Goal: Transaction & Acquisition: Book appointment/travel/reservation

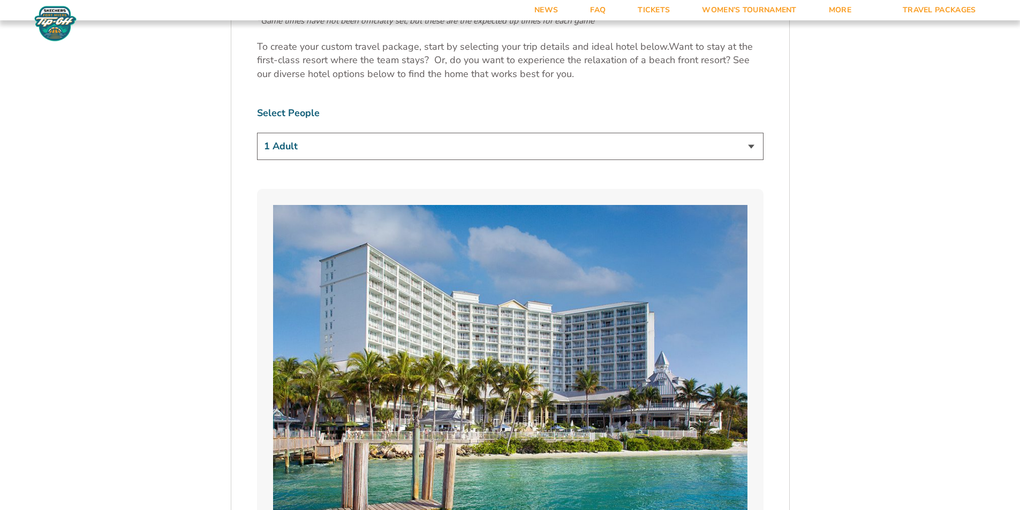
scroll to position [749, 0]
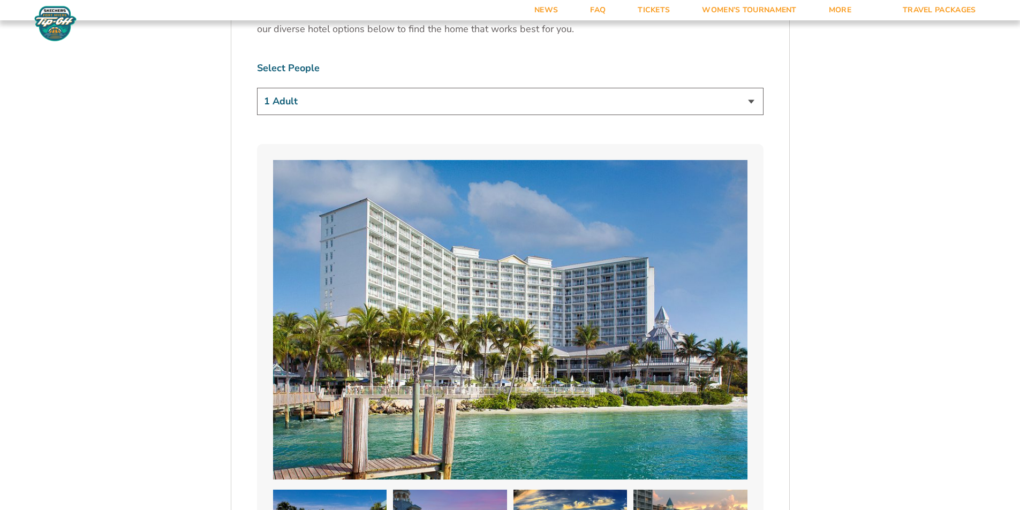
click at [748, 102] on select "1 Adult 2 Adults 3 Adults 4 Adults 2 Adults + 1 Child 2 Adults + 2 Children 2 A…" at bounding box center [510, 101] width 506 height 27
select select "2 Adults"
click at [257, 88] on select "1 Adult 2 Adults 3 Adults 4 Adults 2 Adults + 1 Child 2 Adults + 2 Children 2 A…" at bounding box center [510, 101] width 506 height 27
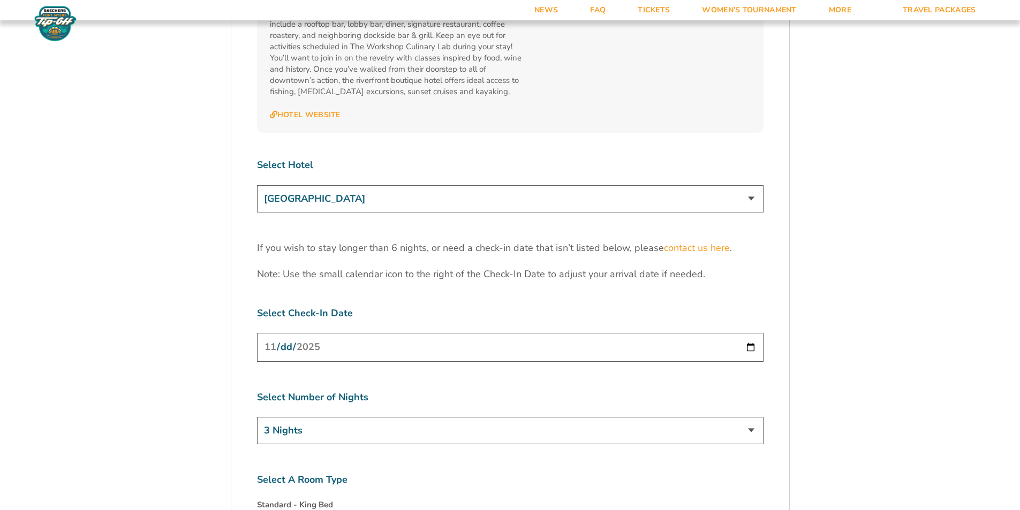
scroll to position [3319, 0]
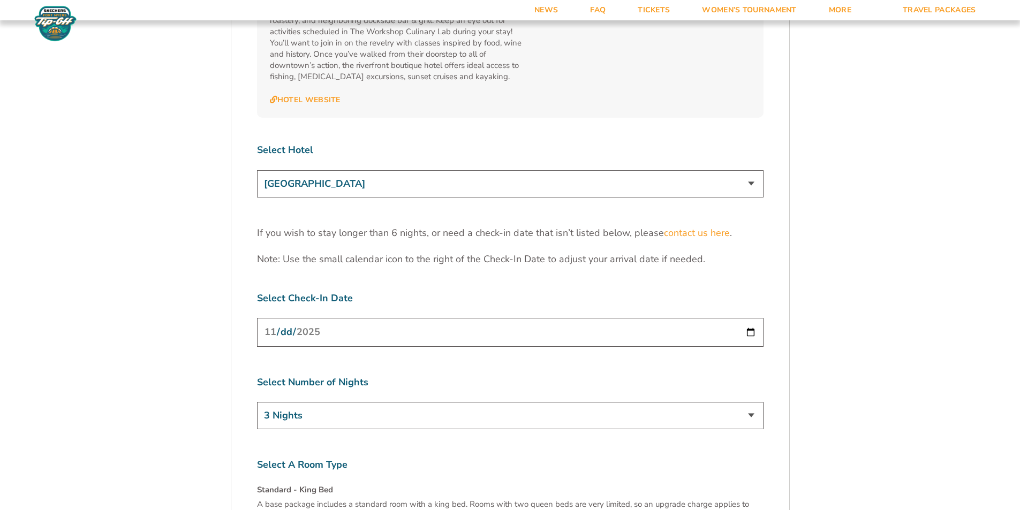
click at [750, 170] on select "[GEOGRAPHIC_DATA] [GEOGRAPHIC_DATA] [GEOGRAPHIC_DATA], Autograph Collection" at bounding box center [510, 183] width 506 height 27
select select "18478"
click at [257, 170] on select "[GEOGRAPHIC_DATA] [GEOGRAPHIC_DATA] [GEOGRAPHIC_DATA], Autograph Collection" at bounding box center [510, 183] width 506 height 27
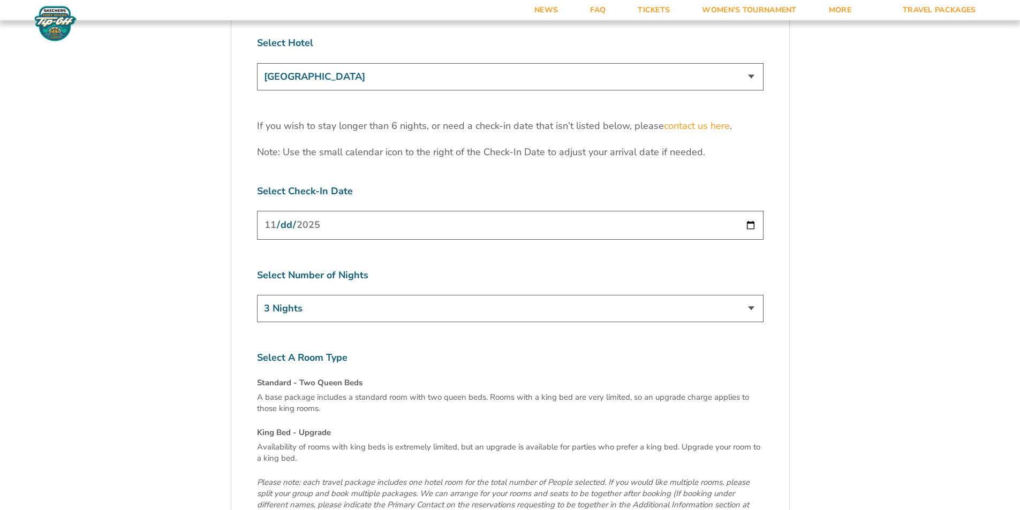
scroll to position [3479, 0]
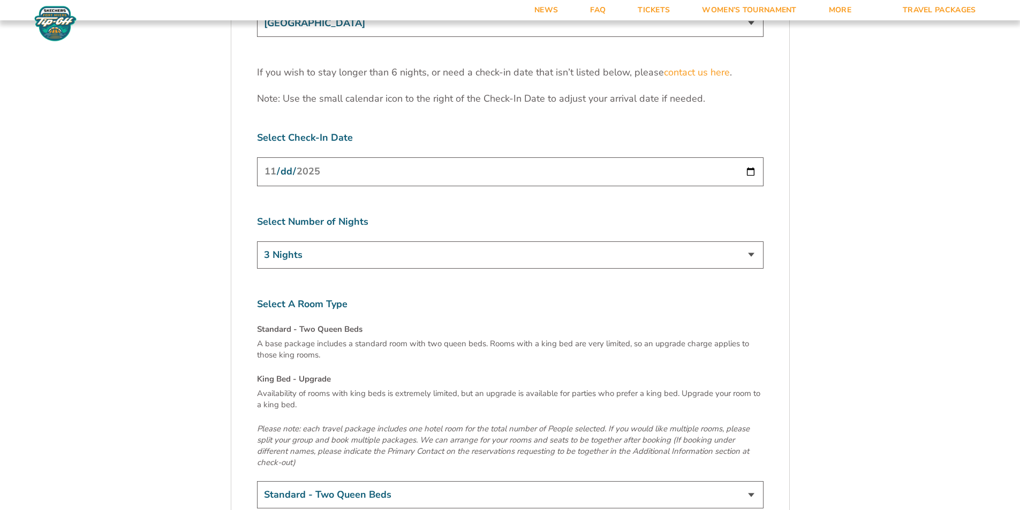
click at [752, 241] on select "3 Nights 4 Nights 5 Nights 6 Nights" at bounding box center [510, 254] width 506 height 27
click at [257, 241] on select "3 Nights 4 Nights 5 Nights 6 Nights" at bounding box center [510, 254] width 506 height 27
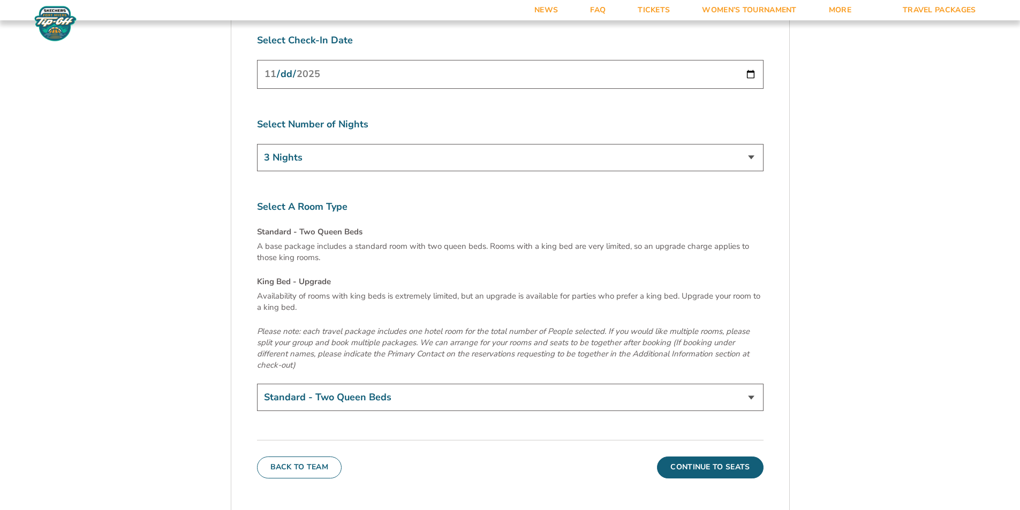
scroll to position [3586, 0]
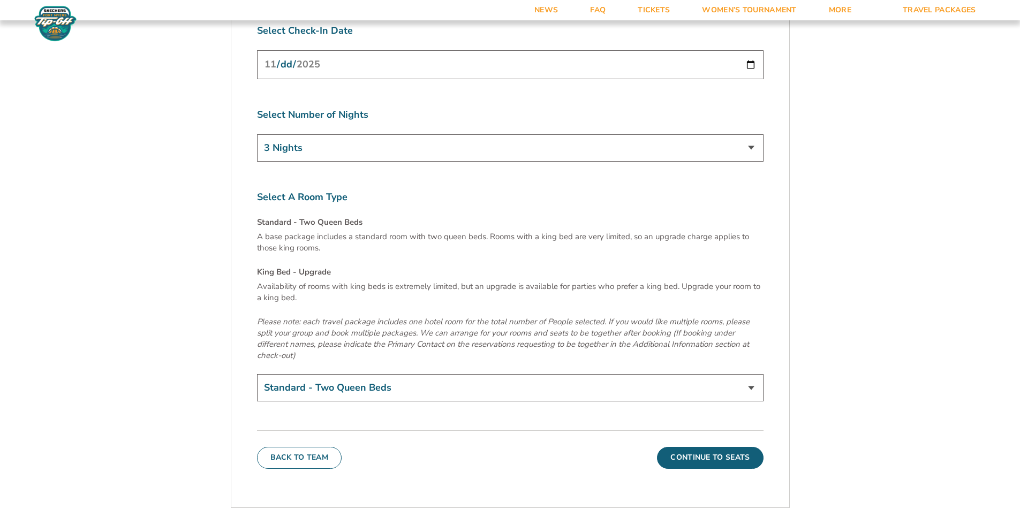
click at [471, 374] on select "Standard - Two Queen Beds King Bed - Upgrade (+$15 per night)" at bounding box center [510, 387] width 506 height 27
select select "King Bed - Upgrade"
click at [257, 374] on select "Standard - Two Queen Beds King Bed - Upgrade (+$15 per night)" at bounding box center [510, 387] width 506 height 27
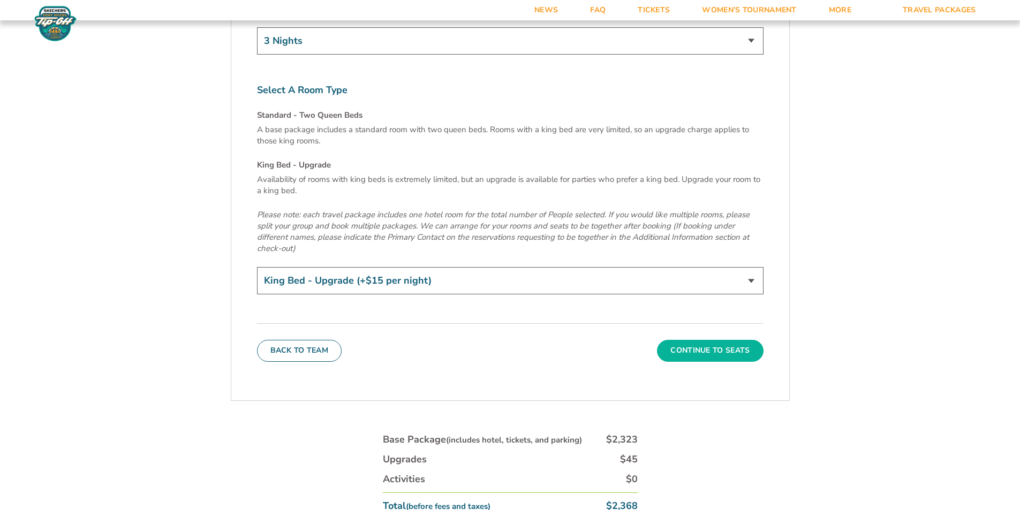
scroll to position [3747, 0]
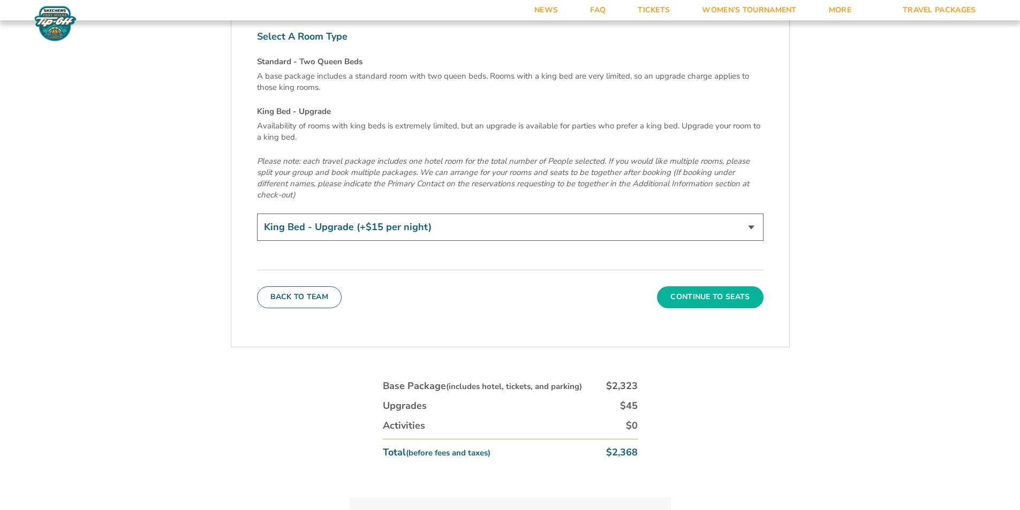
click at [697, 286] on button "Continue To Seats" at bounding box center [710, 296] width 106 height 21
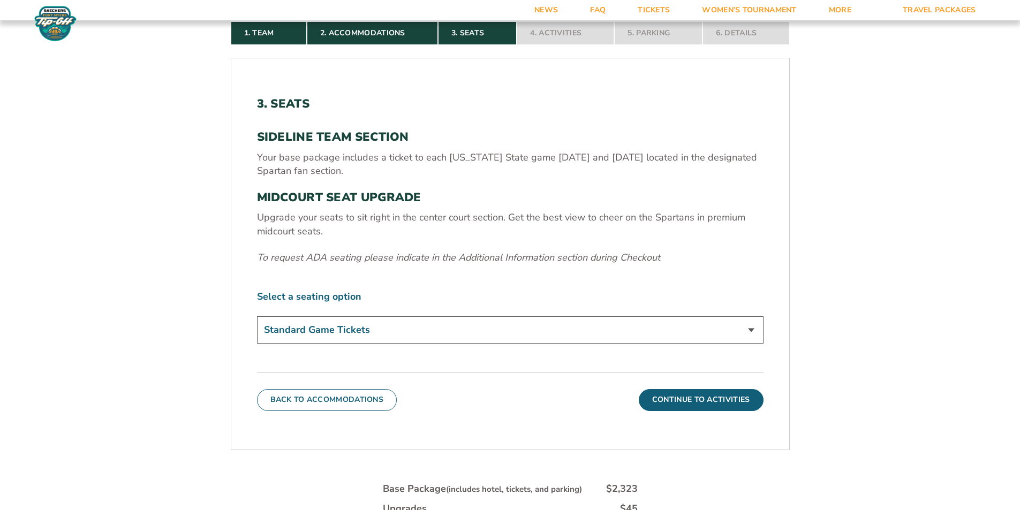
scroll to position [348, 0]
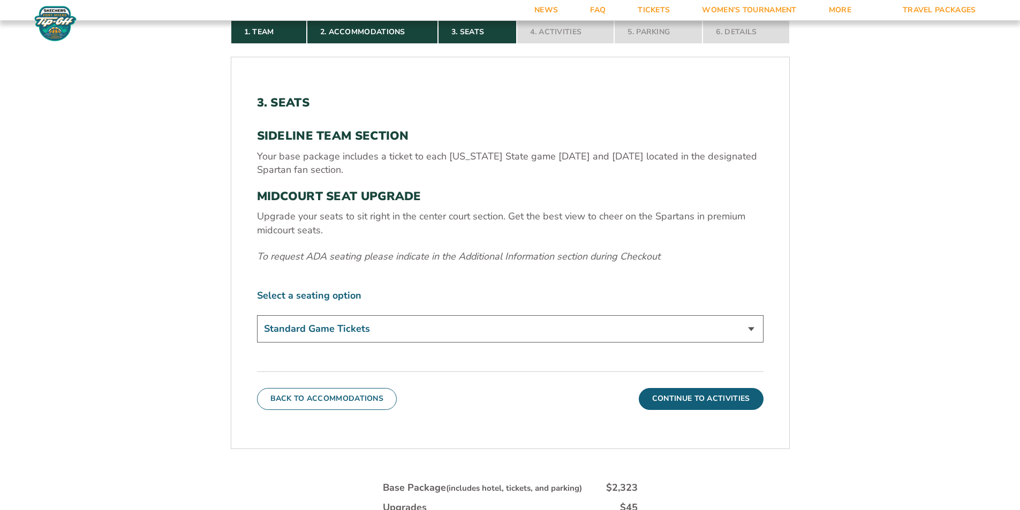
click at [368, 328] on select "Standard Game Tickets Midcourt Seat Upgrade (+$140 per person)" at bounding box center [510, 328] width 506 height 27
click at [827, 214] on form "[US_STATE] State [US_STATE] State Travel Package 1. Team 2. Accommodations 3. S…" at bounding box center [510, 178] width 1020 height 1052
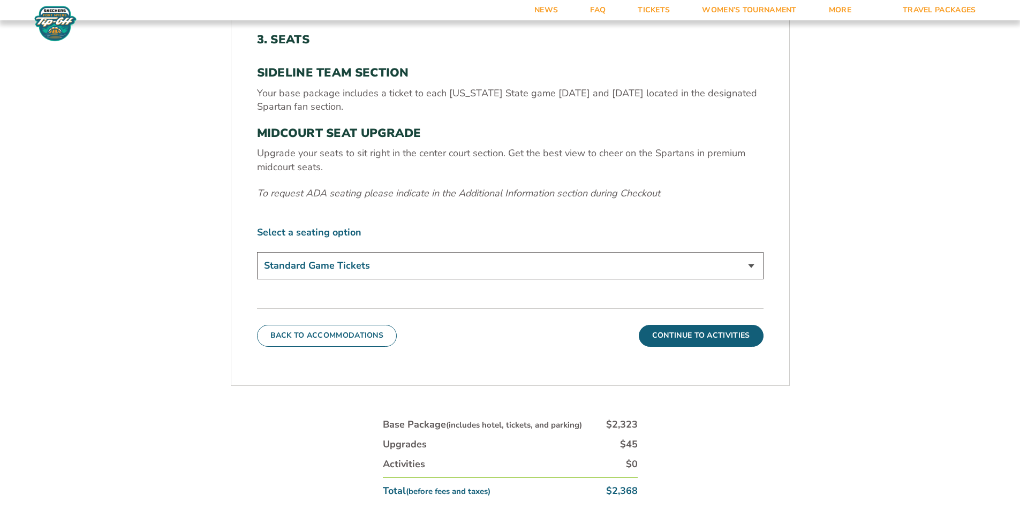
scroll to position [402, 0]
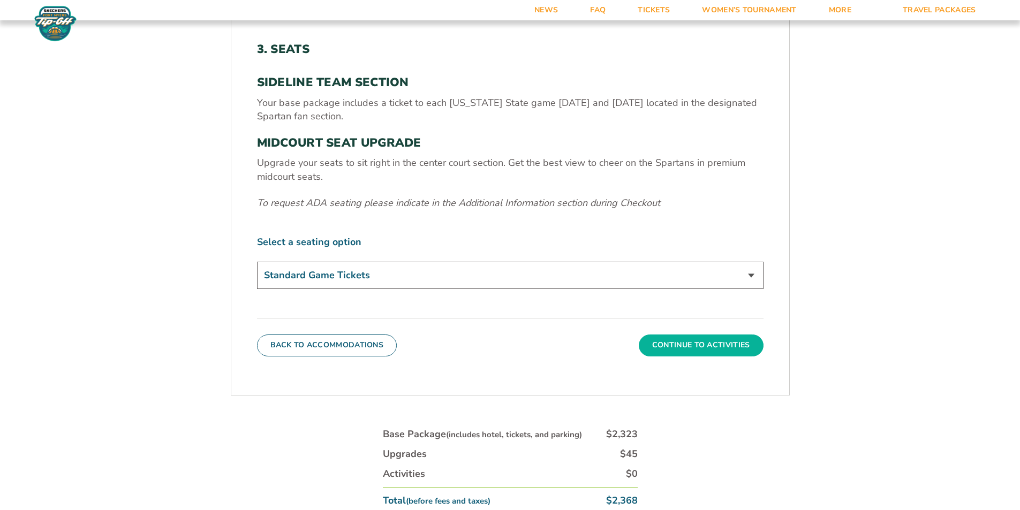
click at [675, 349] on button "Continue To Activities" at bounding box center [701, 345] width 125 height 21
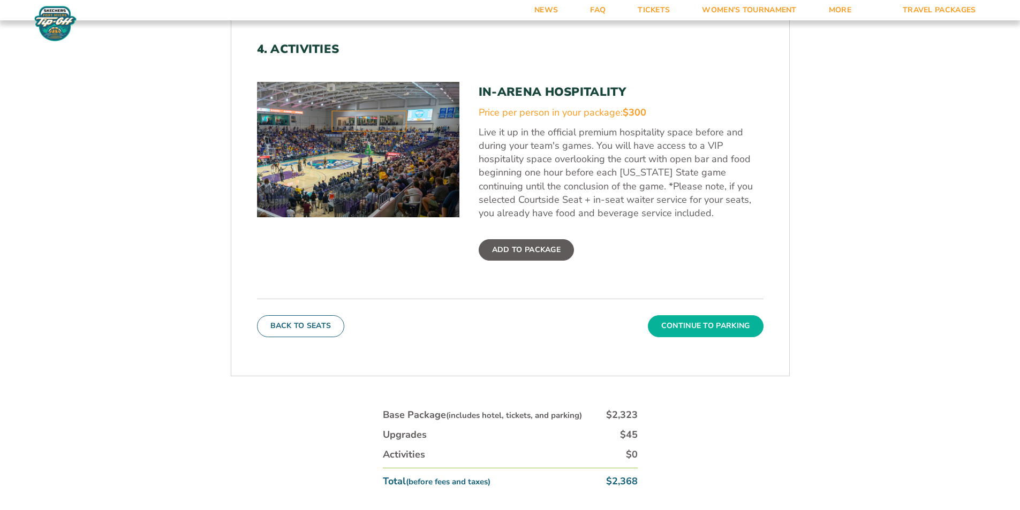
click at [713, 326] on button "Continue To Parking" at bounding box center [706, 325] width 116 height 21
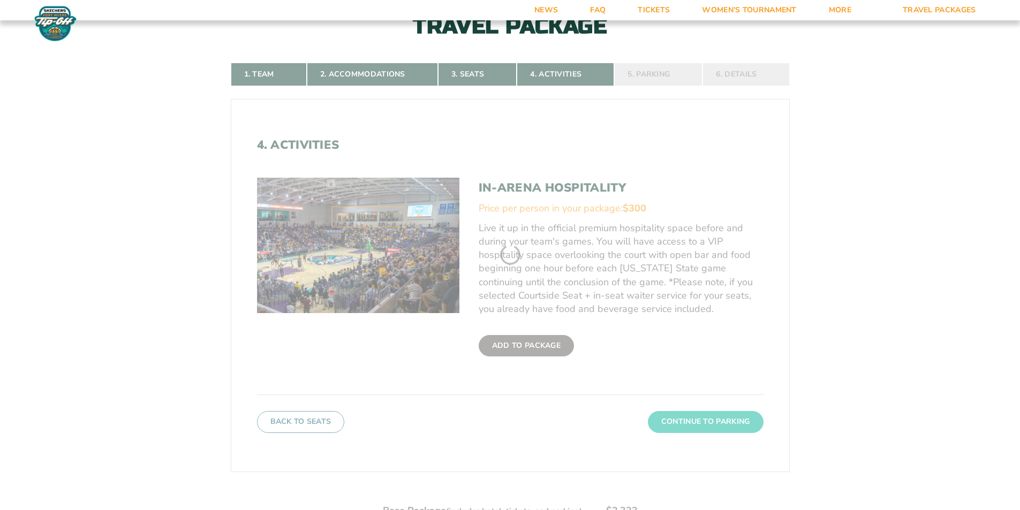
scroll to position [241, 0]
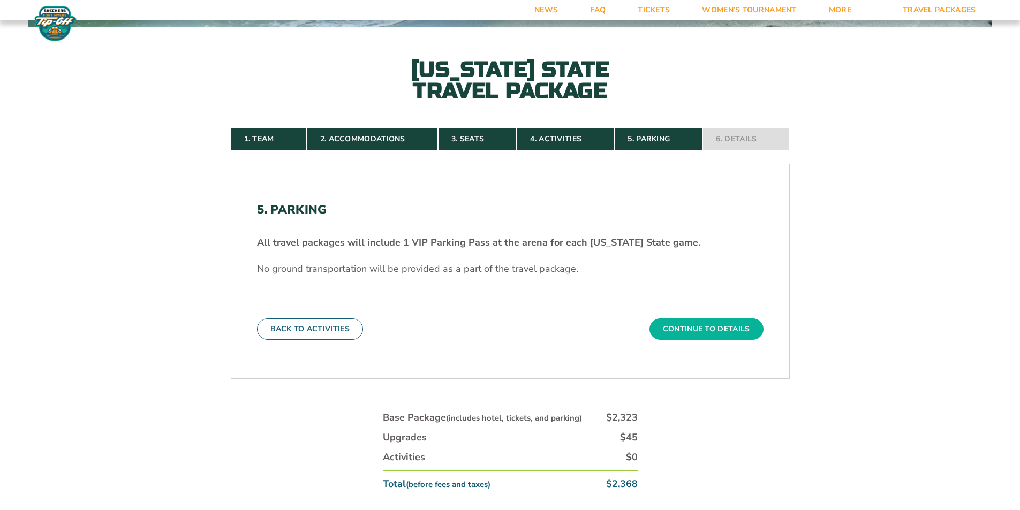
click at [688, 325] on button "Continue To Details" at bounding box center [706, 328] width 114 height 21
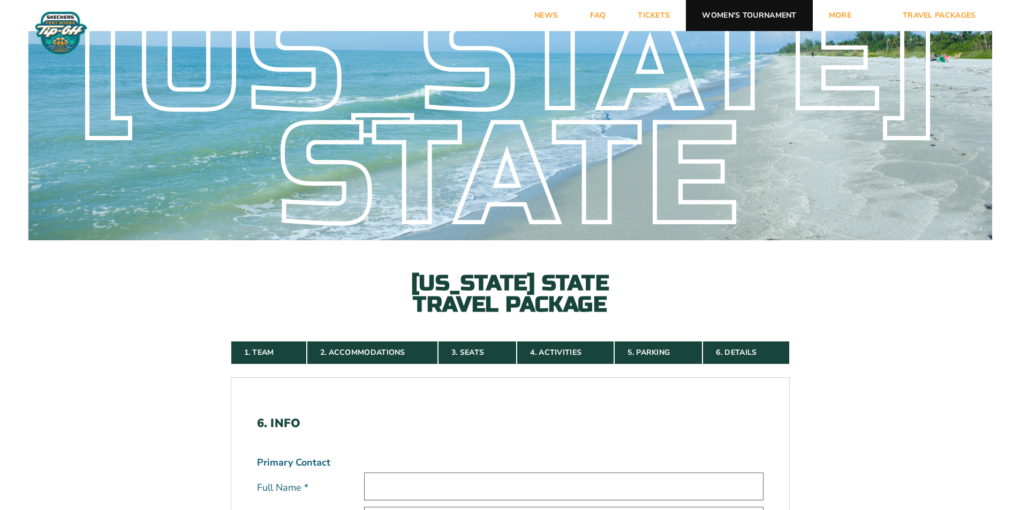
scroll to position [27, 0]
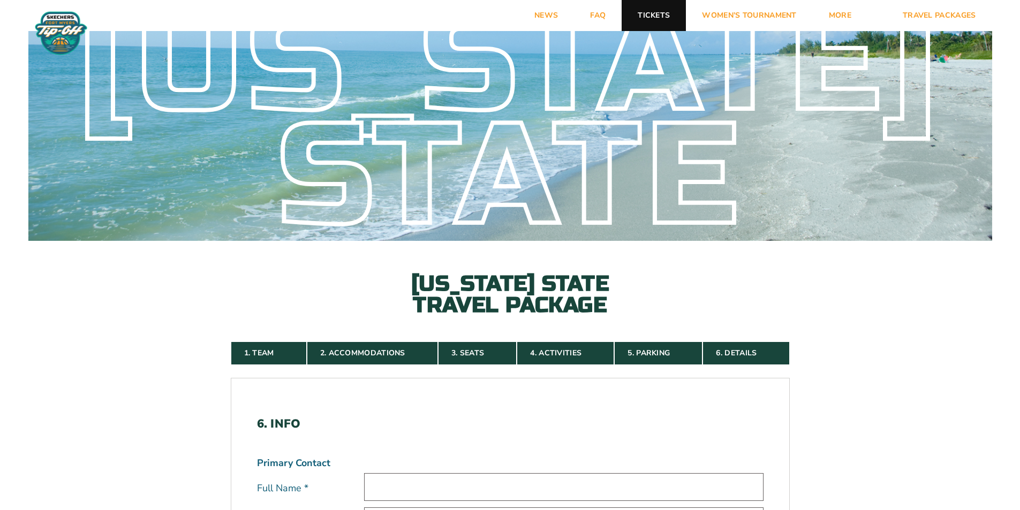
click at [661, 14] on link "Tickets" at bounding box center [653, 15] width 64 height 31
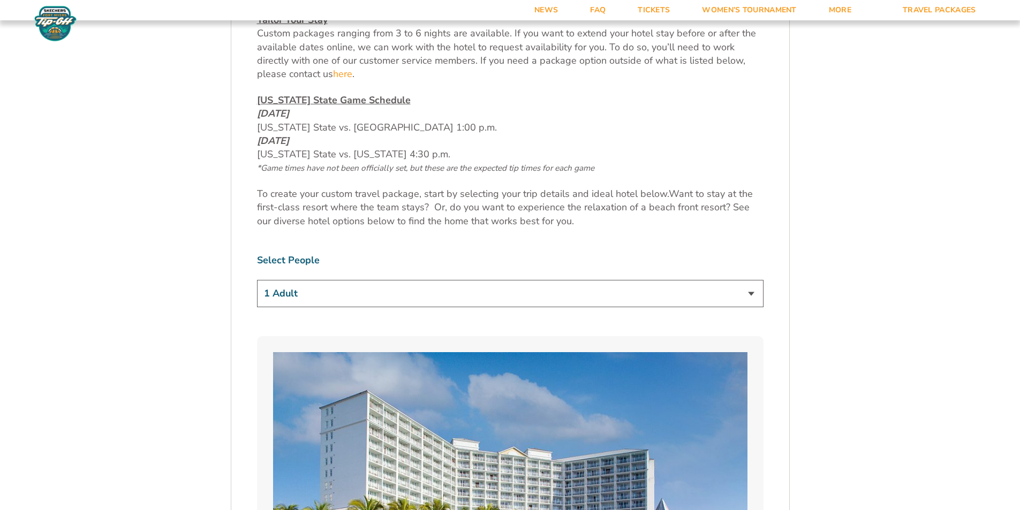
scroll to position [589, 0]
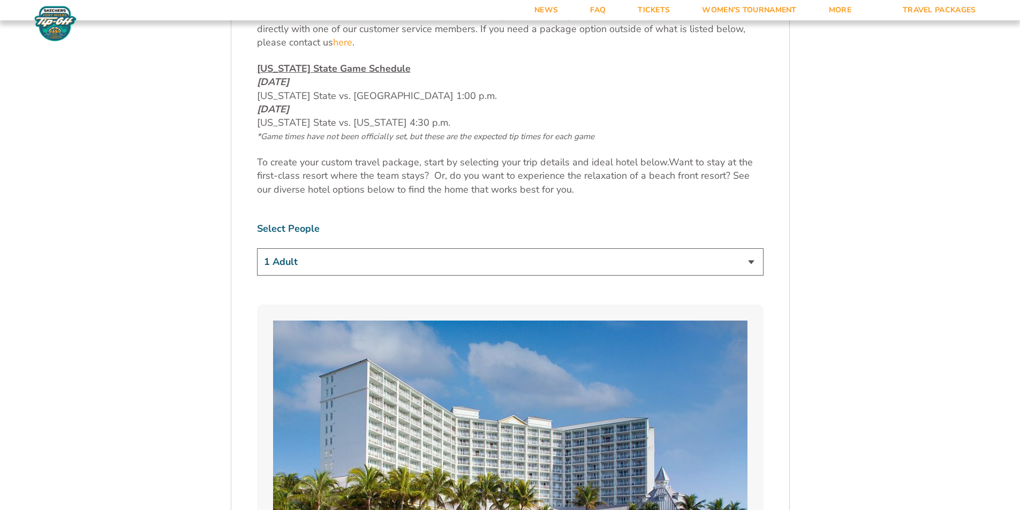
click at [754, 262] on select "1 Adult 2 Adults 3 Adults 4 Adults 2 Adults + 1 Child 2 Adults + 2 Children 2 A…" at bounding box center [510, 261] width 506 height 27
select select "2 Adults"
click at [257, 248] on select "1 Adult 2 Adults 3 Adults 4 Adults 2 Adults + 1 Child 2 Adults + 2 Children 2 A…" at bounding box center [510, 261] width 506 height 27
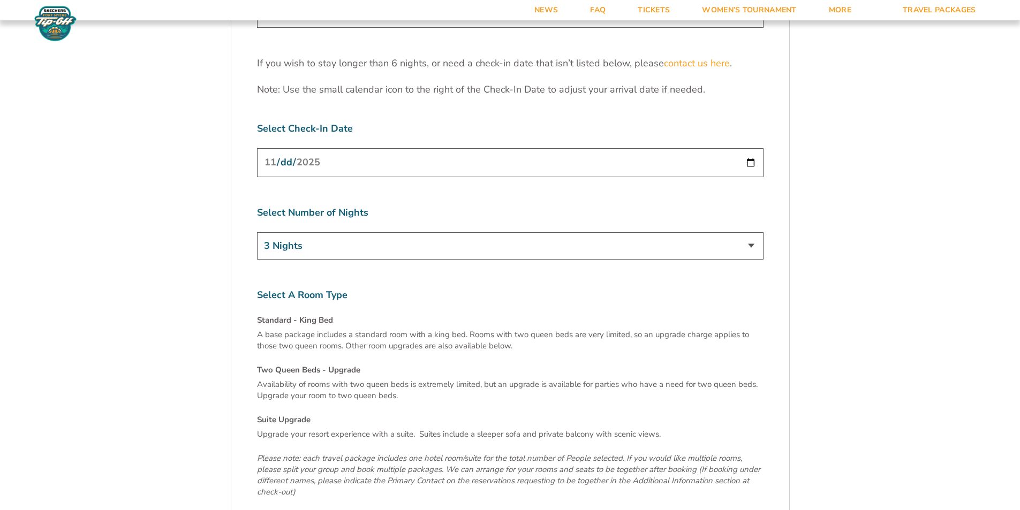
scroll to position [3479, 0]
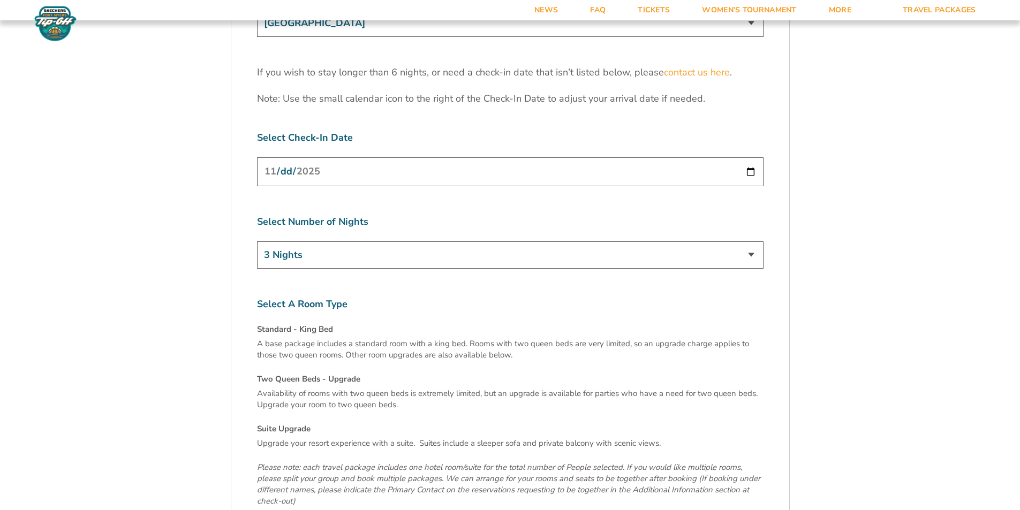
click at [749, 157] on input "[DATE]" at bounding box center [510, 171] width 506 height 28
click at [438, 298] on label "Select A Room Type" at bounding box center [510, 304] width 506 height 13
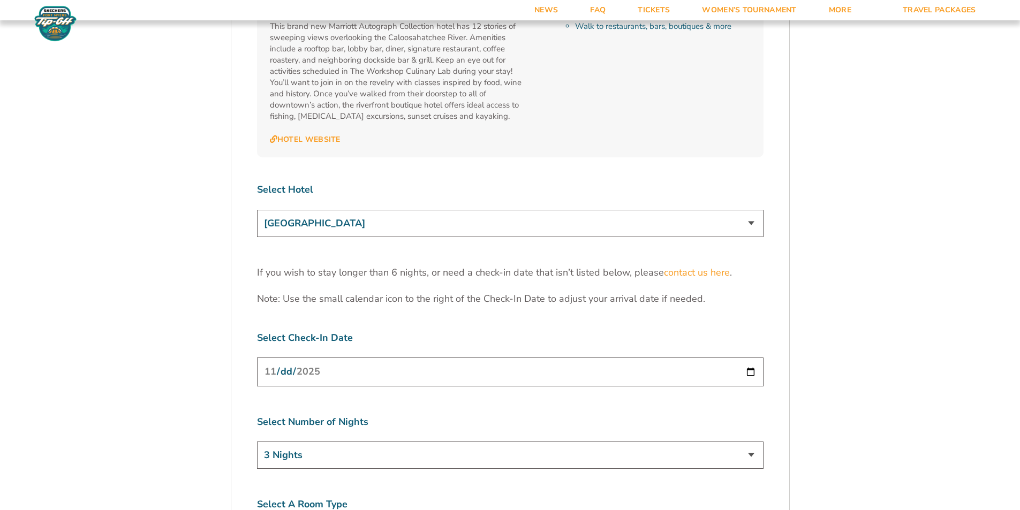
scroll to position [3212, 0]
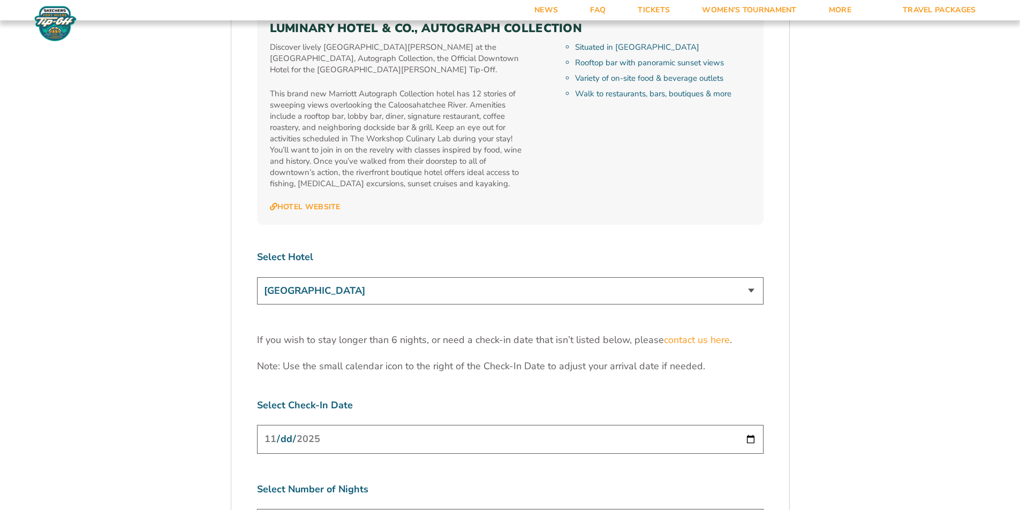
click at [394, 277] on select "[GEOGRAPHIC_DATA] [GEOGRAPHIC_DATA] [GEOGRAPHIC_DATA], Autograph Collection" at bounding box center [510, 290] width 506 height 27
click at [257, 277] on select "[GEOGRAPHIC_DATA] [GEOGRAPHIC_DATA] [GEOGRAPHIC_DATA], Autograph Collection" at bounding box center [510, 290] width 506 height 27
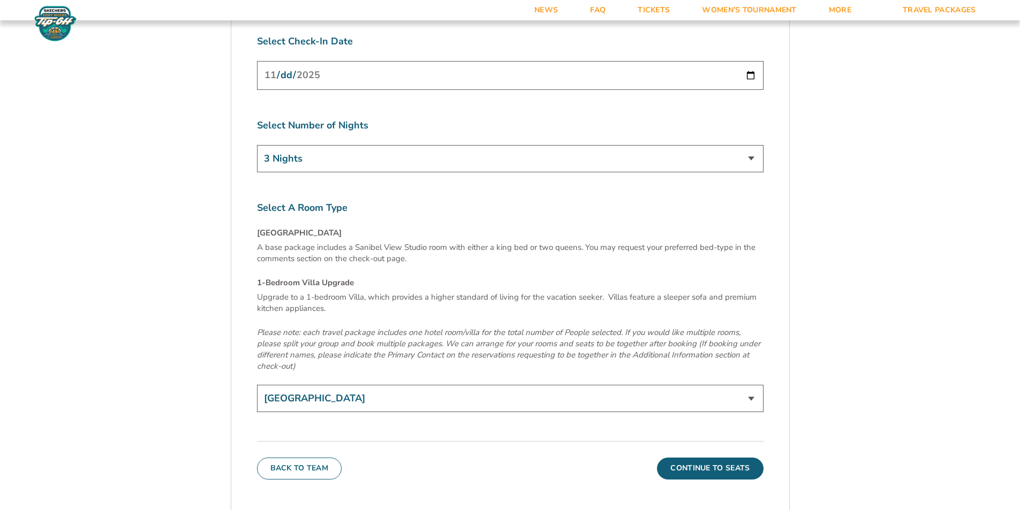
scroll to position [3586, 0]
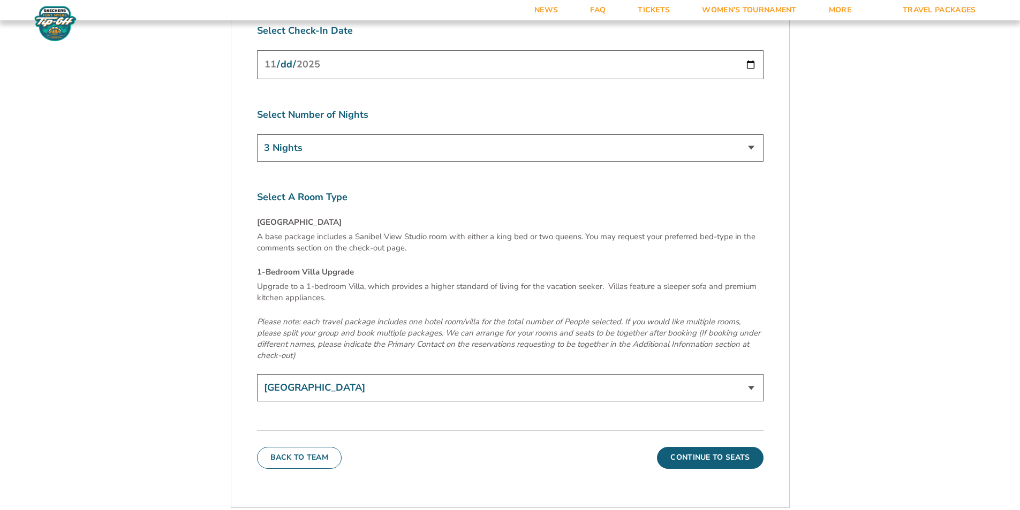
click at [515, 374] on select "[GEOGRAPHIC_DATA] 1-Bedroom Villa Upgrade (+$165 per night)" at bounding box center [510, 387] width 506 height 27
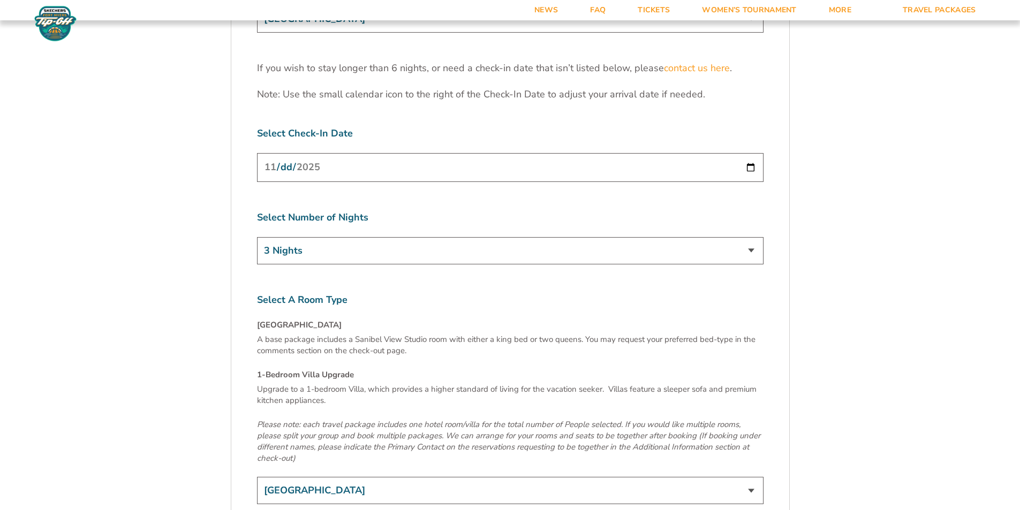
scroll to position [3479, 0]
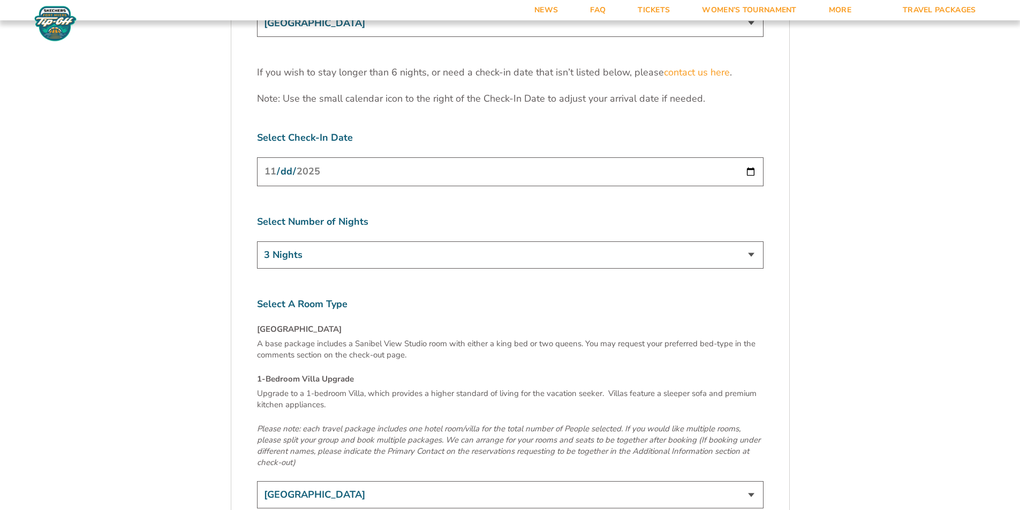
click at [373, 241] on select "3 Nights 4 Nights 5 Nights 6 Nights" at bounding box center [510, 254] width 506 height 27
click at [374, 215] on label "Select Number of Nights" at bounding box center [510, 221] width 506 height 13
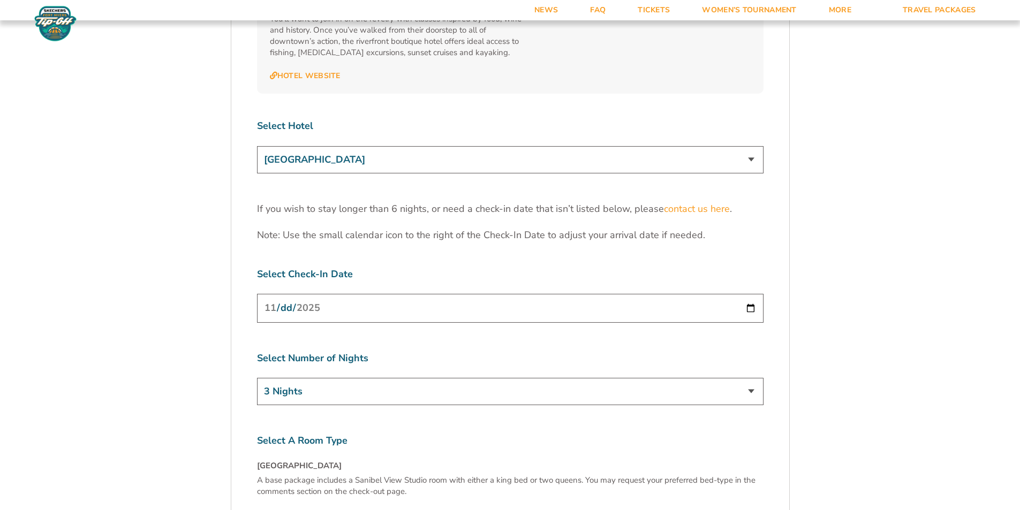
scroll to position [3319, 0]
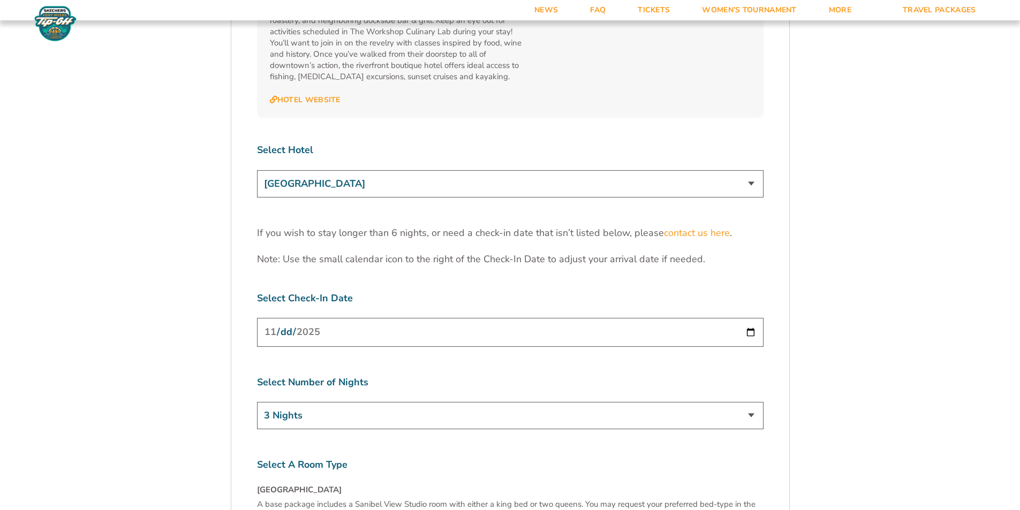
click at [378, 170] on select "[GEOGRAPHIC_DATA] [GEOGRAPHIC_DATA] [GEOGRAPHIC_DATA], Autograph Collection" at bounding box center [510, 183] width 506 height 27
select select "17487"
click at [257, 170] on select "[GEOGRAPHIC_DATA] [GEOGRAPHIC_DATA] [GEOGRAPHIC_DATA], Autograph Collection" at bounding box center [510, 183] width 506 height 27
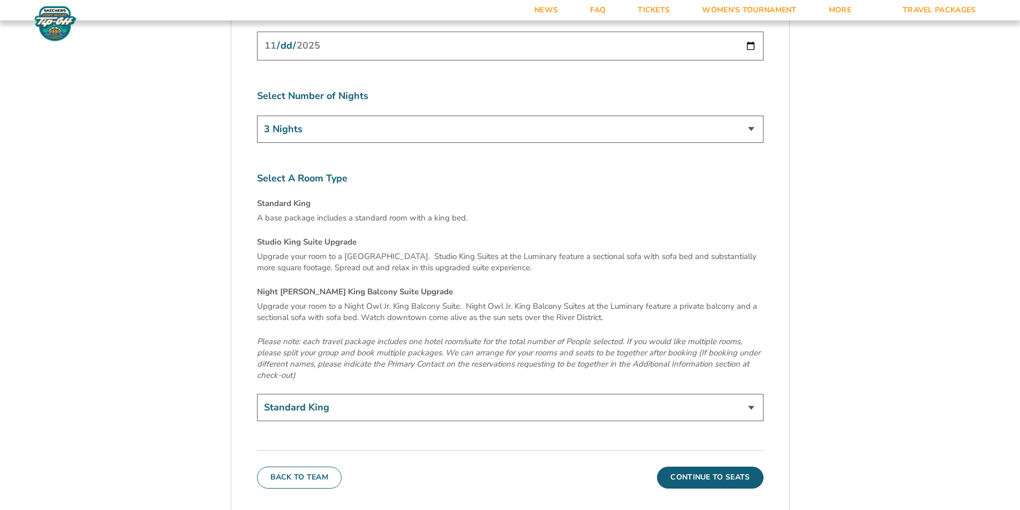
scroll to position [3586, 0]
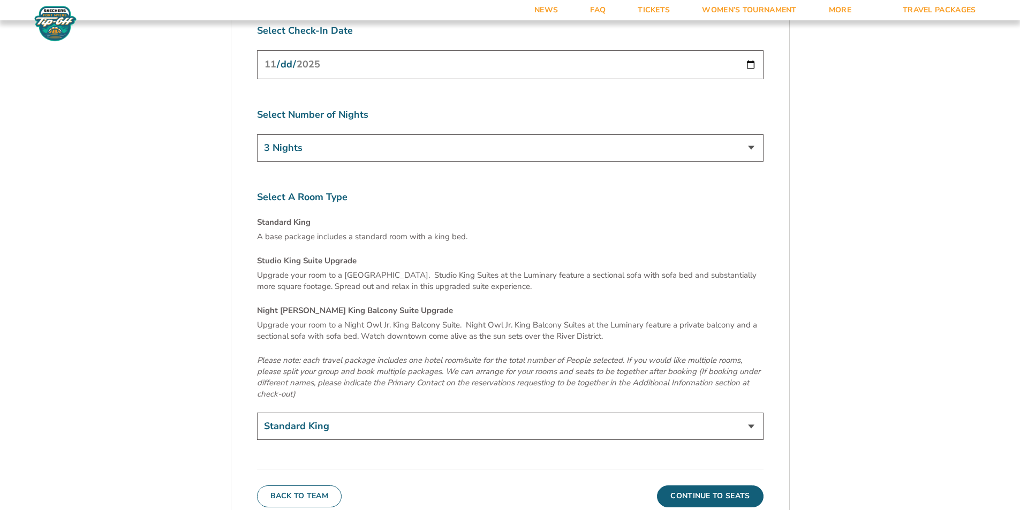
click at [436, 413] on select "Standard King Studio King Suite Upgrade (+$120 per night) Night Owl Jr. King Ba…" at bounding box center [510, 426] width 506 height 27
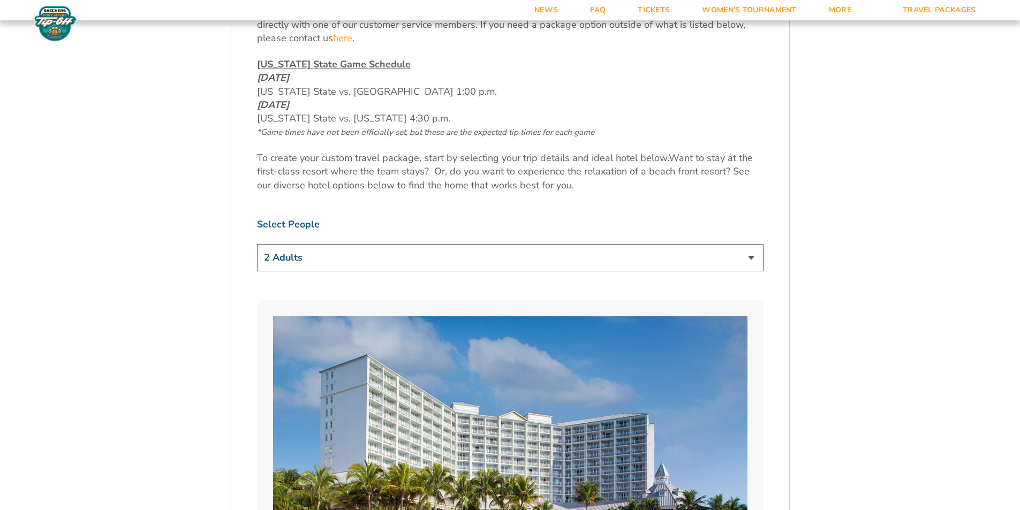
scroll to position [535, 0]
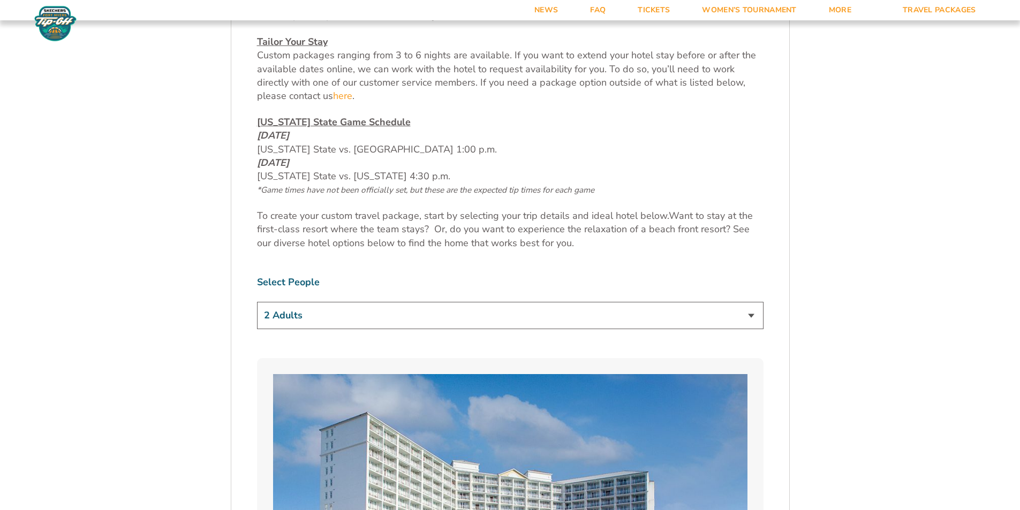
click at [707, 317] on select "1 Adult 2 Adults 3 Adults 4 Adults 2 Adults + 1 Child 2 Adults + 2 Children 2 A…" at bounding box center [510, 315] width 506 height 27
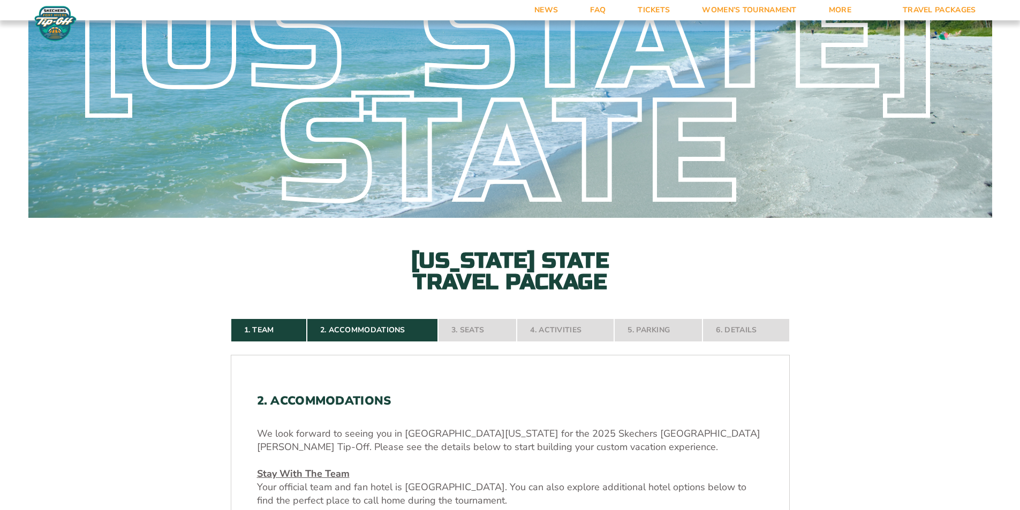
scroll to position [0, 0]
